Goal: Information Seeking & Learning: Learn about a topic

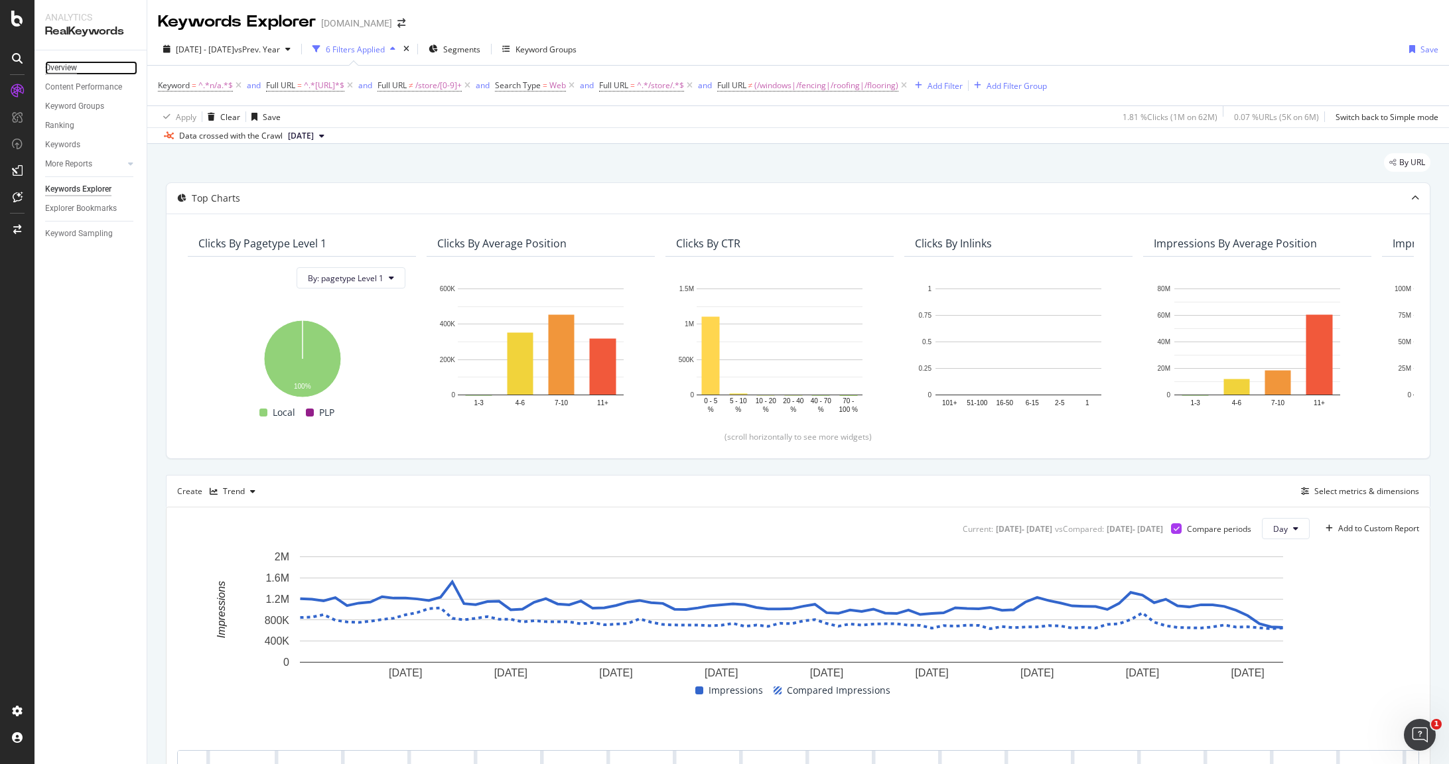
click at [72, 62] on div "Overview" at bounding box center [61, 68] width 32 height 14
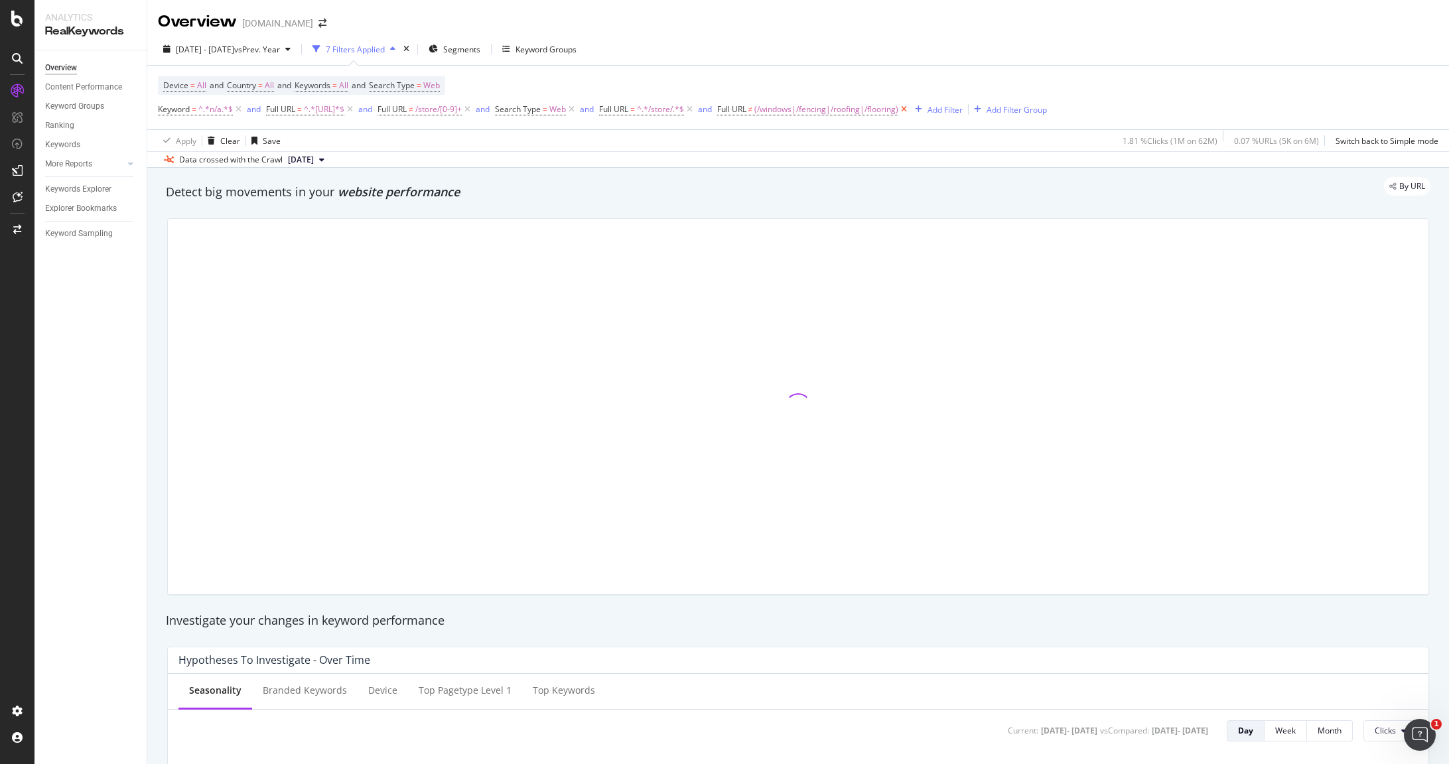
click at [910, 111] on icon at bounding box center [903, 109] width 11 height 13
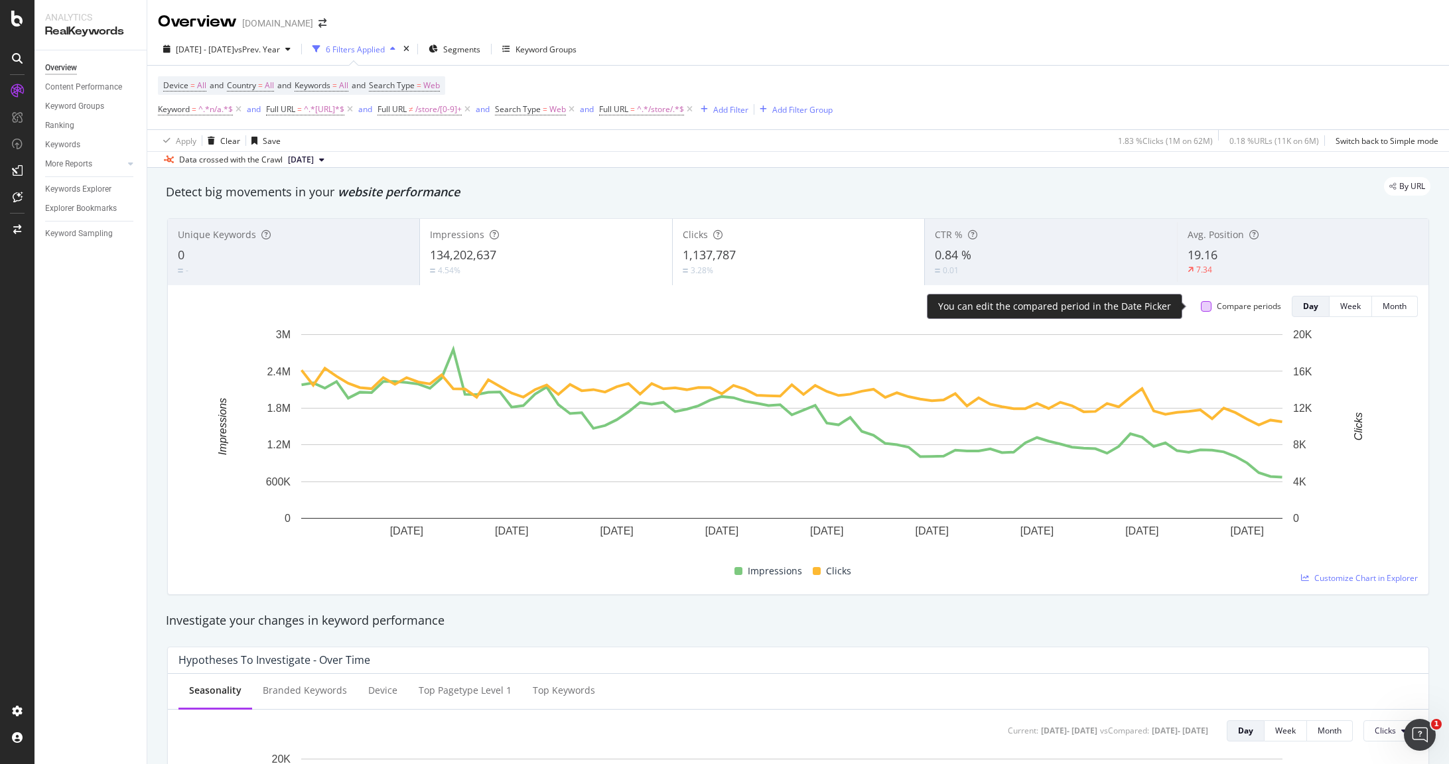
click at [1158, 306] on div at bounding box center [1206, 306] width 11 height 11
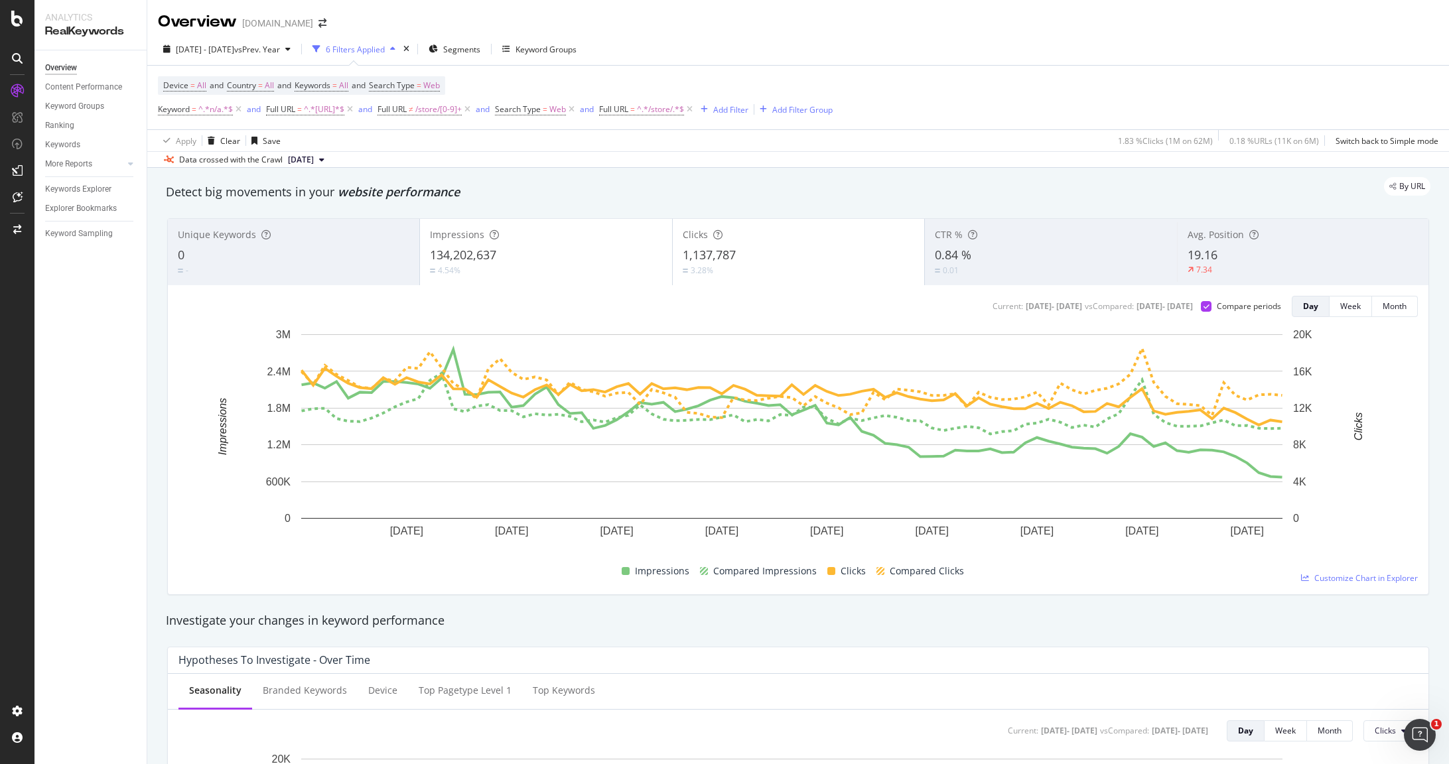
click at [720, 269] on div "3.28%" at bounding box center [799, 270] width 232 height 13
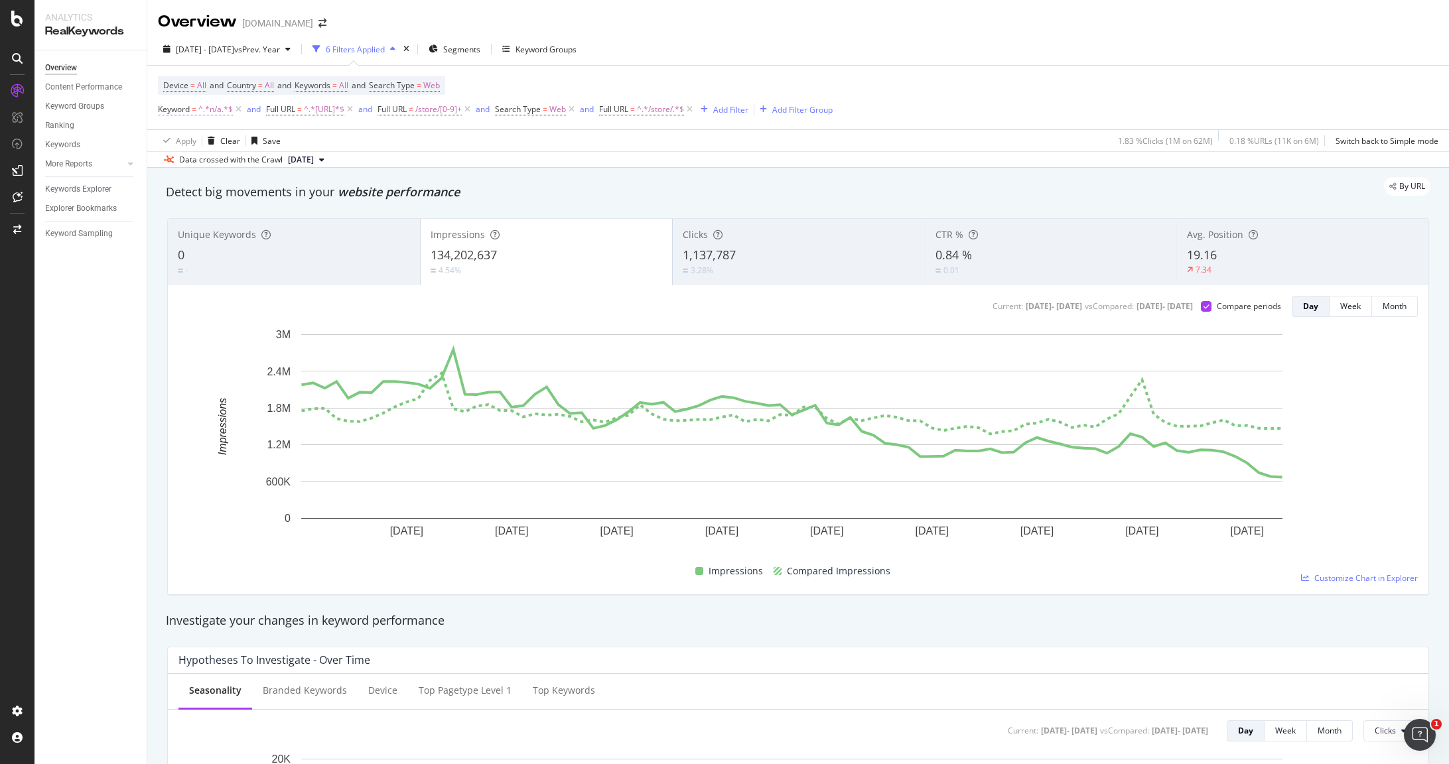
click at [203, 107] on span "^.*n/a.*$" at bounding box center [215, 109] width 35 height 19
click at [204, 140] on icon at bounding box center [206, 141] width 9 height 8
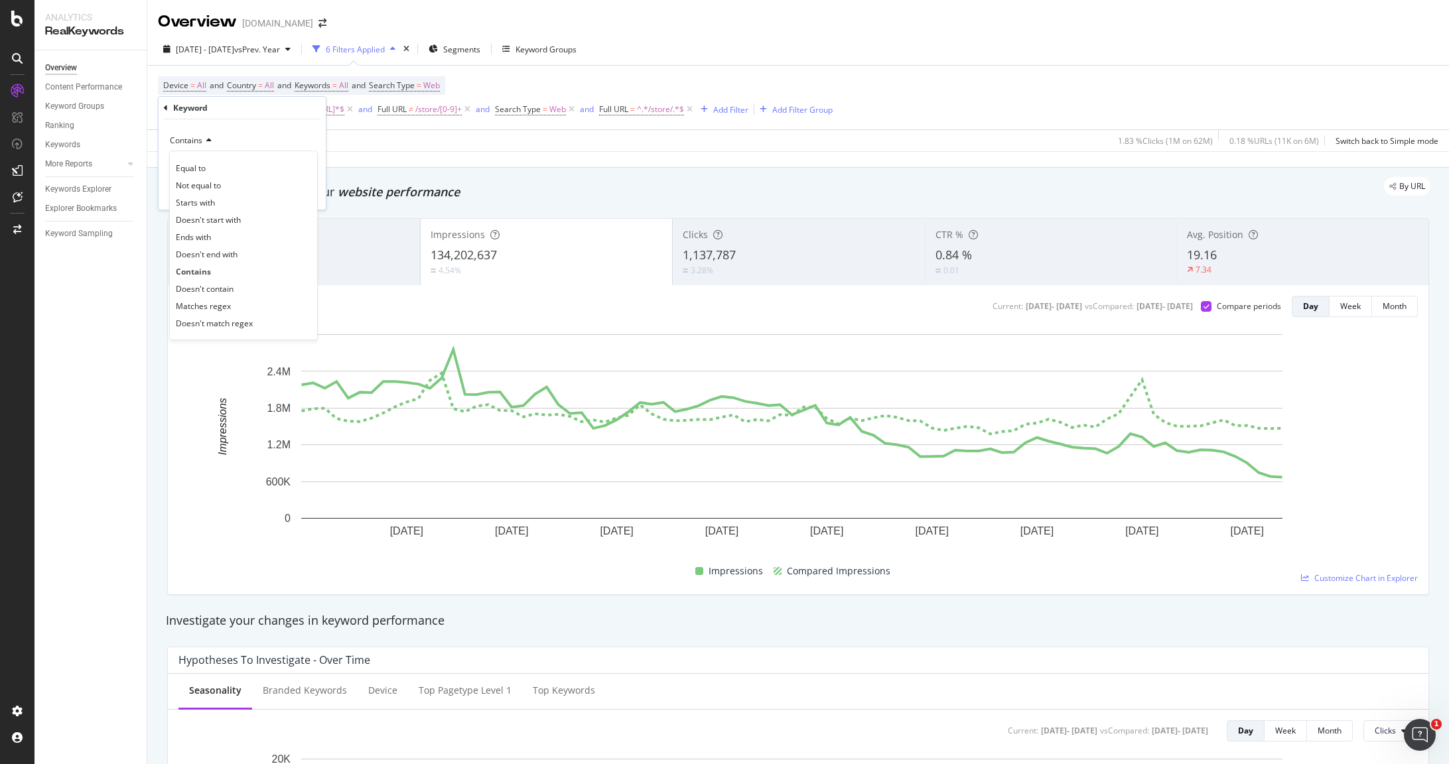
click at [203, 139] on icon at bounding box center [206, 141] width 9 height 8
click at [200, 194] on div "Cancel" at bounding box center [192, 192] width 25 height 11
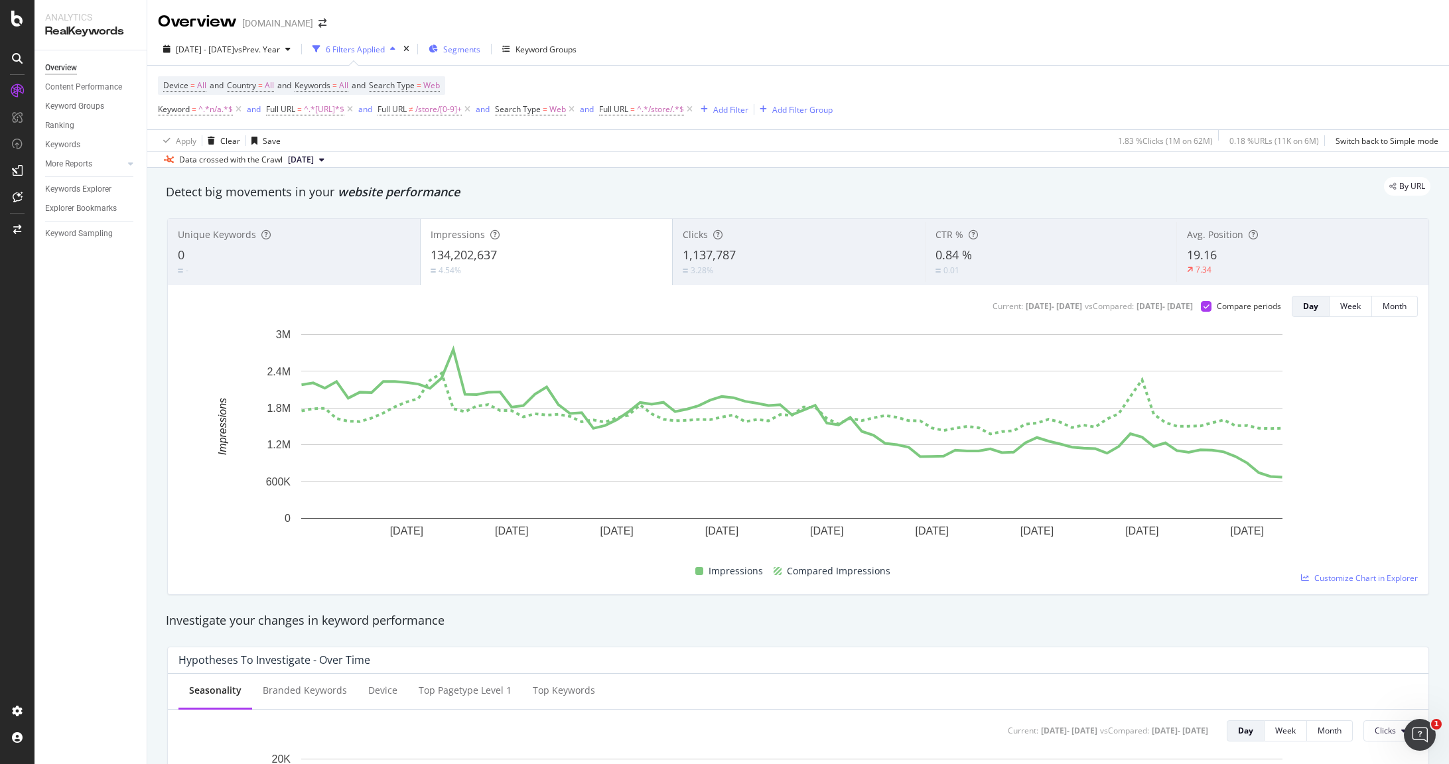
drag, startPoint x: 495, startPoint y: 107, endPoint x: 500, endPoint y: 42, distance: 65.2
click at [473, 107] on icon at bounding box center [467, 109] width 11 height 13
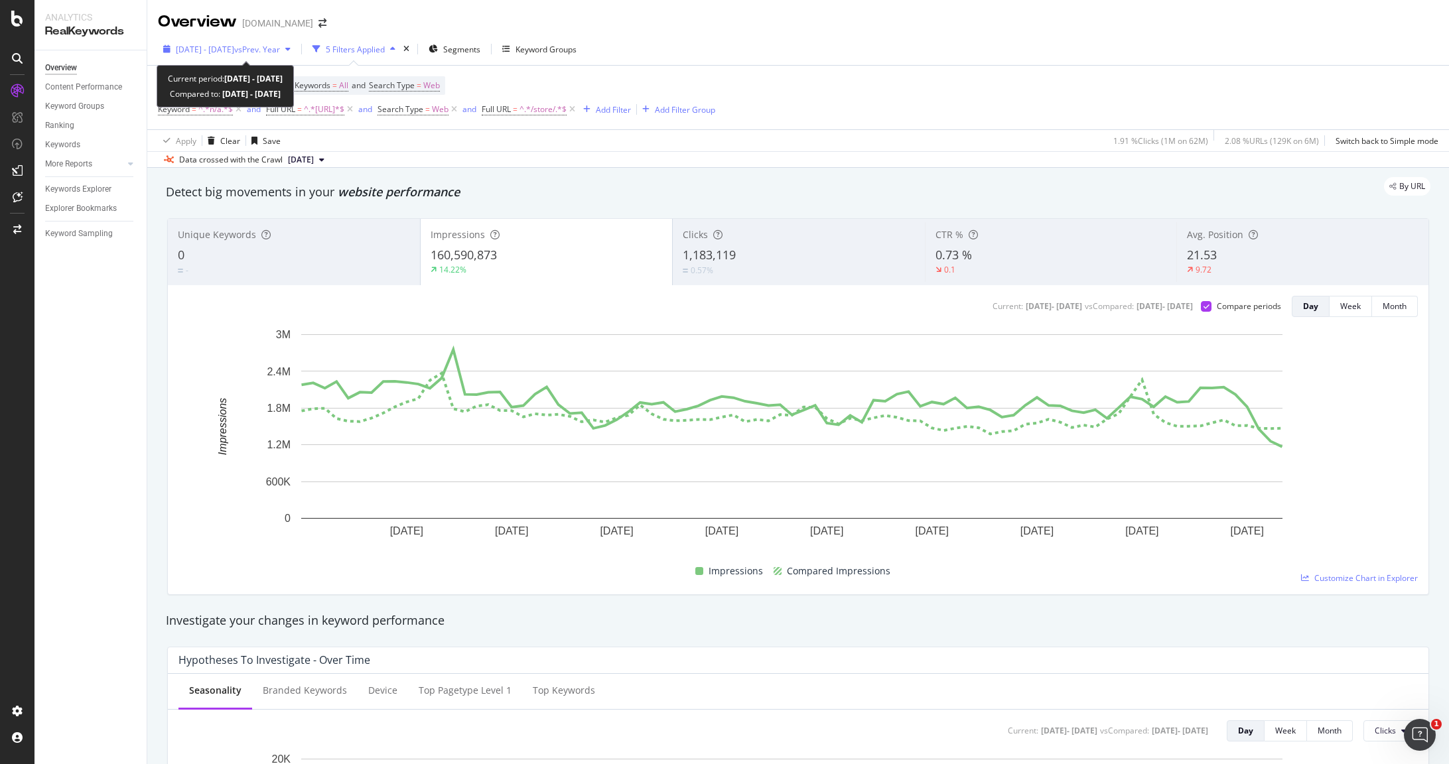
click at [271, 50] on span "vs Prev. Year" at bounding box center [257, 49] width 46 height 11
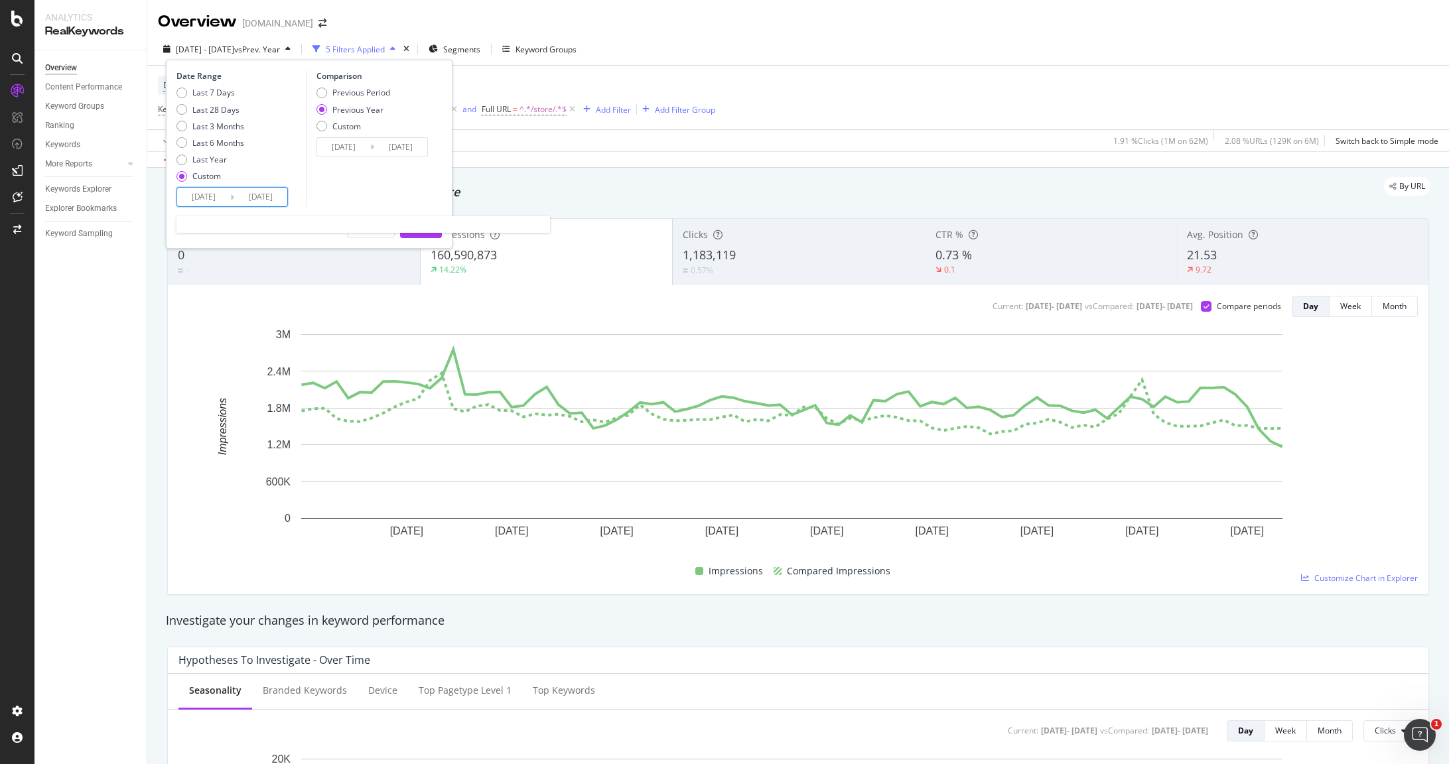
click at [200, 197] on input "[DATE]" at bounding box center [203, 197] width 53 height 19
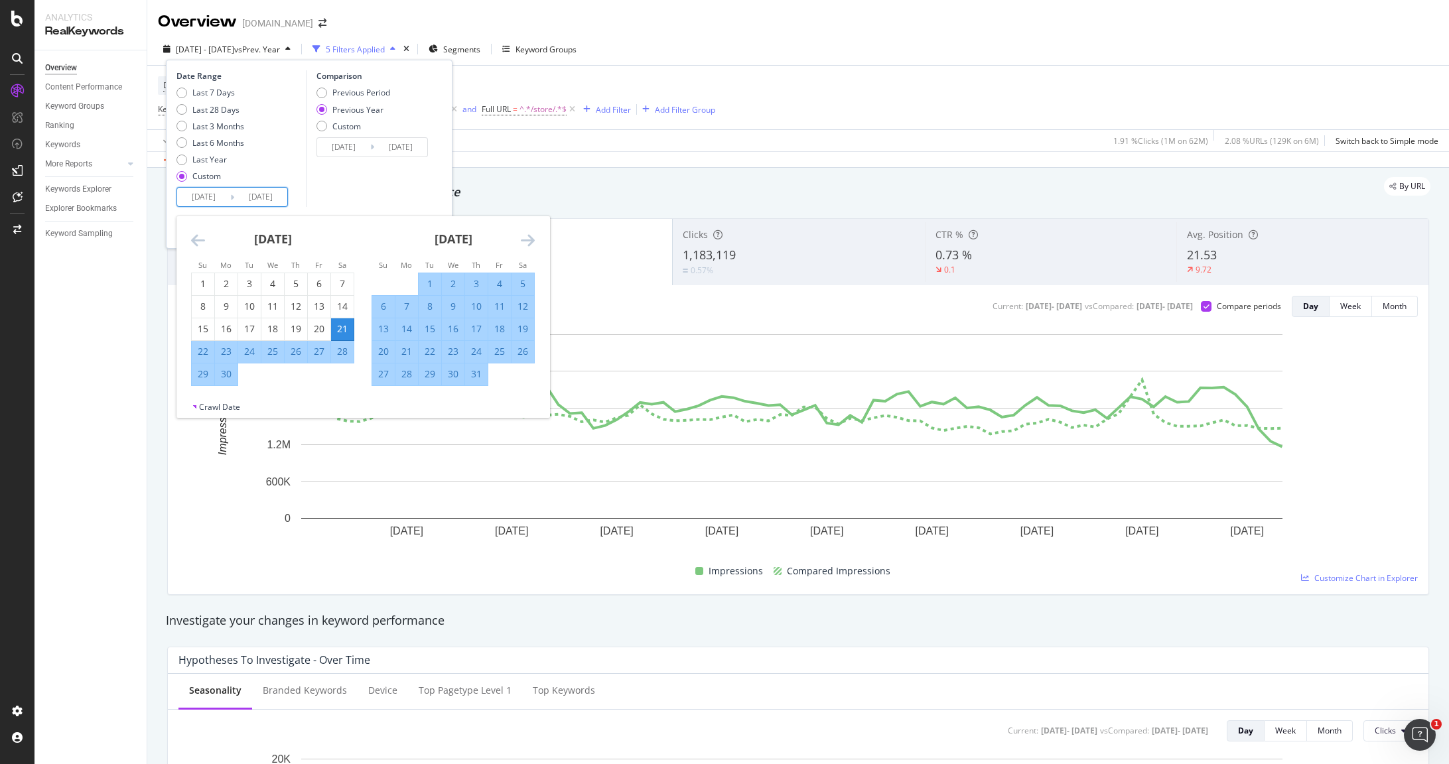
click at [527, 242] on icon "Move forward to switch to the next month." at bounding box center [528, 240] width 14 height 16
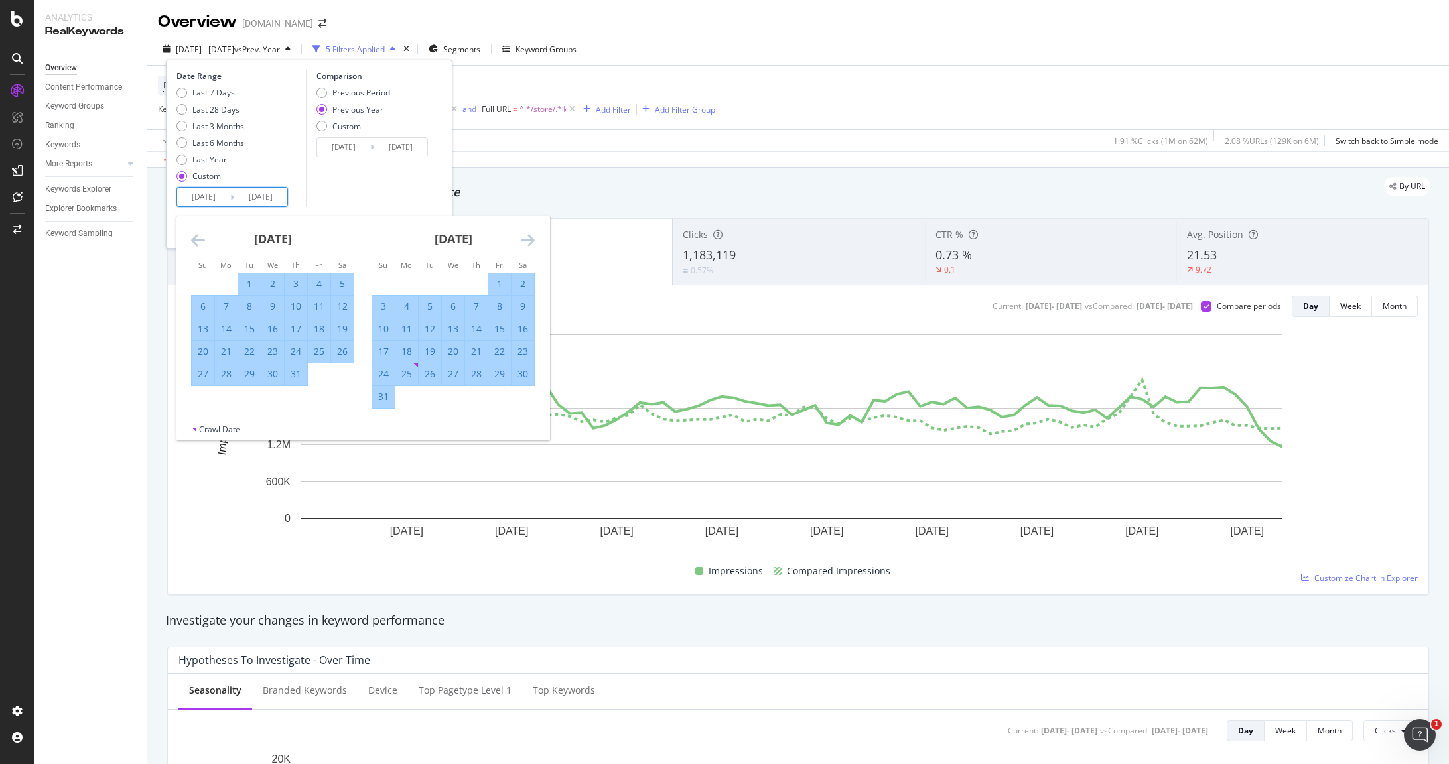
click at [524, 239] on icon "Move forward to switch to the next month." at bounding box center [528, 240] width 14 height 16
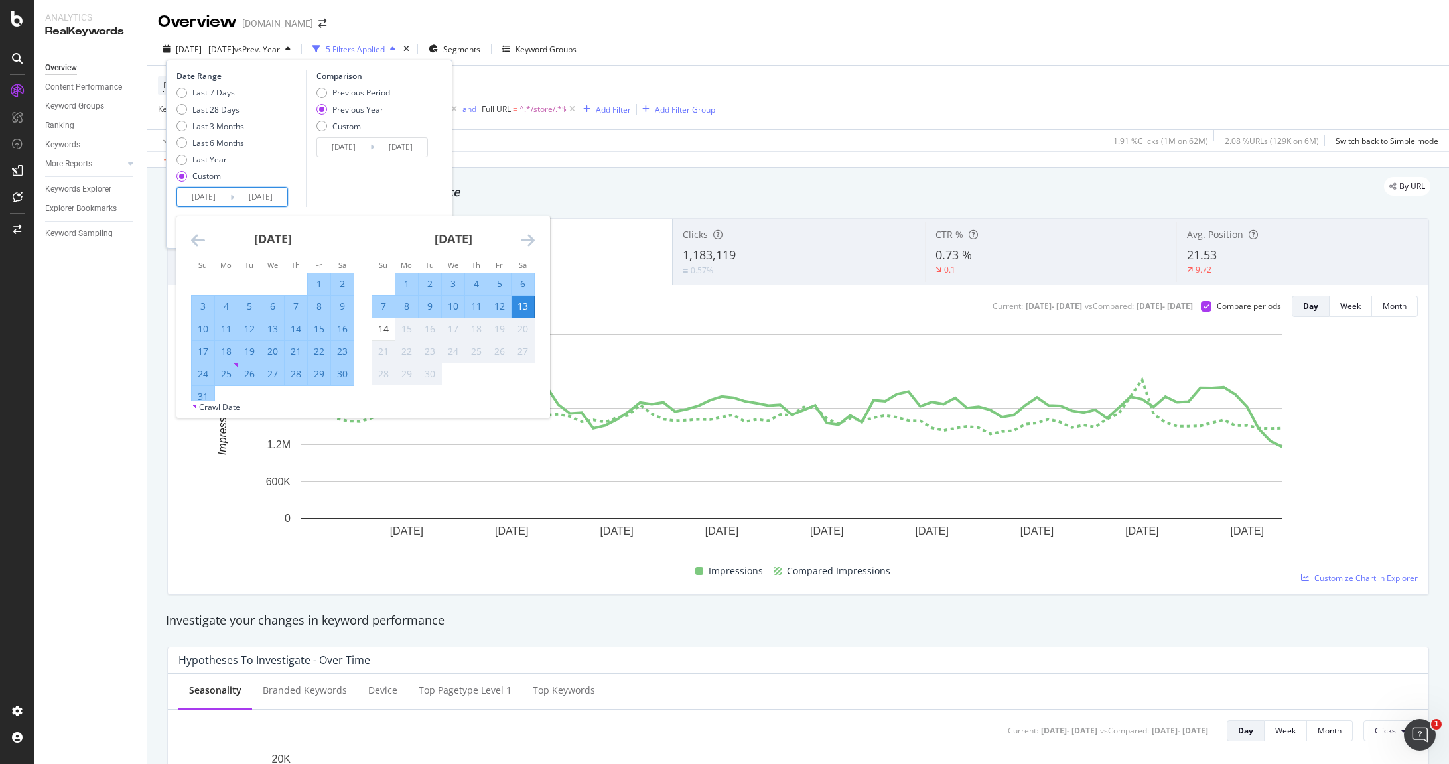
click at [189, 234] on div "[DATE] 1 2 3 4 5 6 7 8 9 10 11 12 13 14 15 16 17 18 19 20 21 22 23 24 25 26 27 …" at bounding box center [272, 312] width 180 height 192
click at [198, 238] on icon "Move backward to switch to the previous month." at bounding box center [198, 240] width 14 height 16
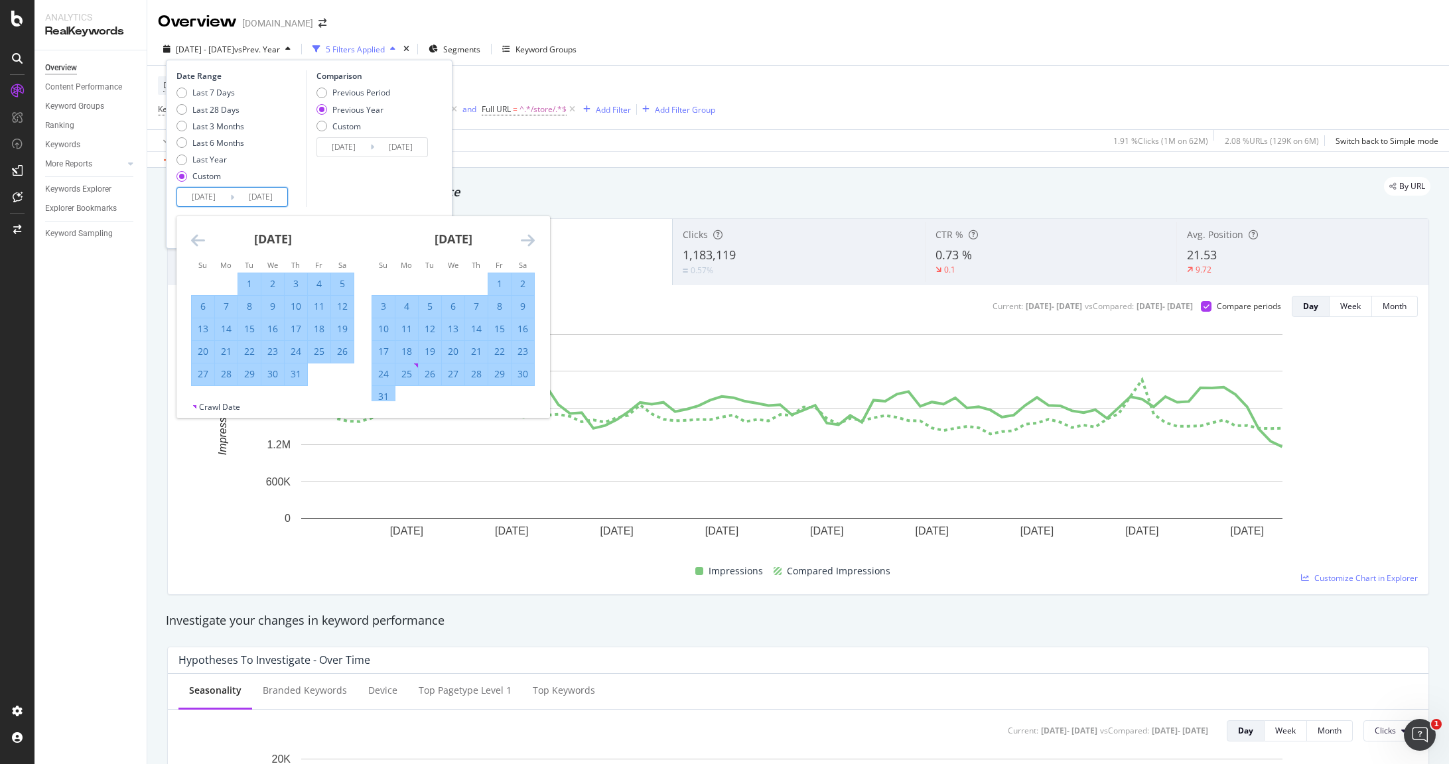
click at [198, 237] on icon "Move backward to switch to the previous month." at bounding box center [198, 240] width 14 height 16
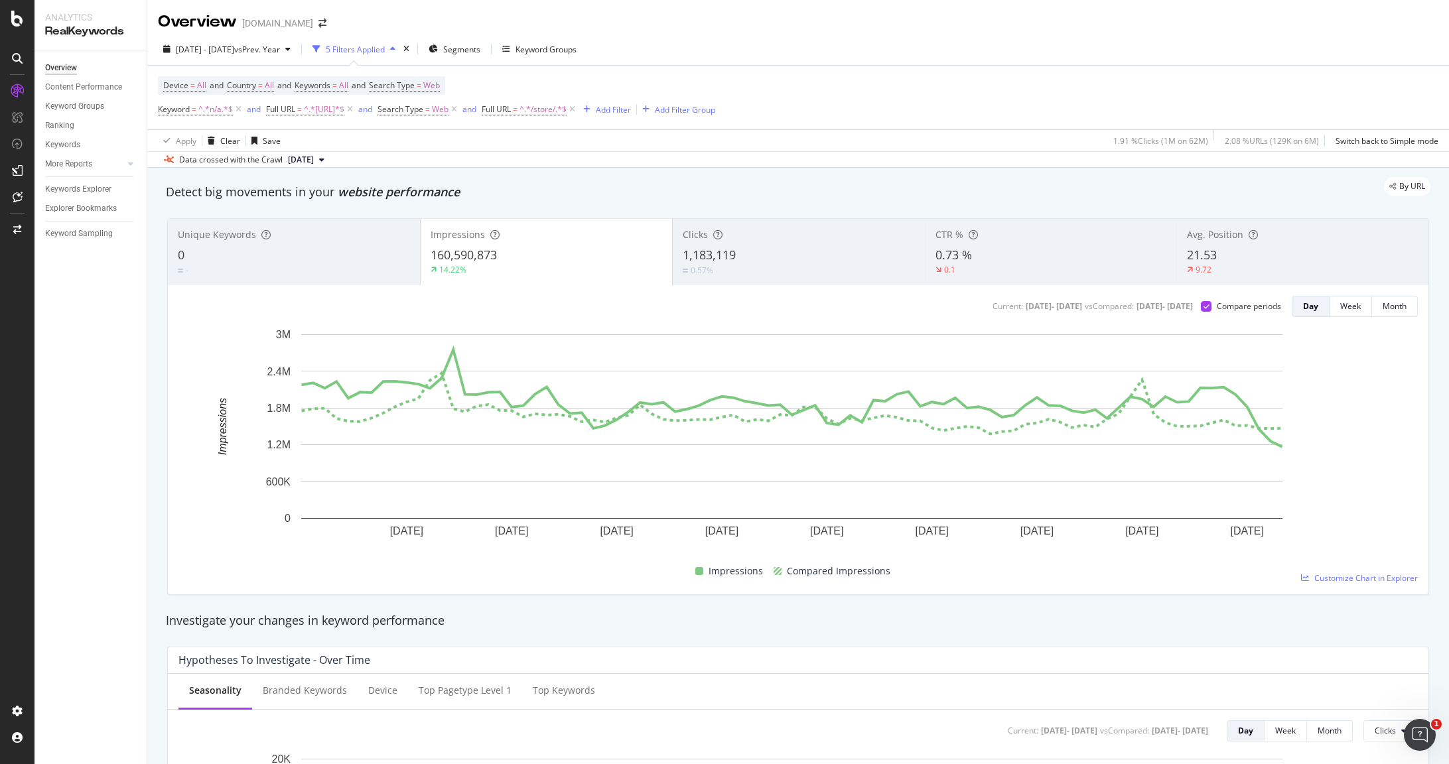
click at [715, 80] on div "Device = All and Country = All and Keywords = All and Search Type = Web Keyword…" at bounding box center [436, 97] width 557 height 42
